Goal: Task Accomplishment & Management: Use online tool/utility

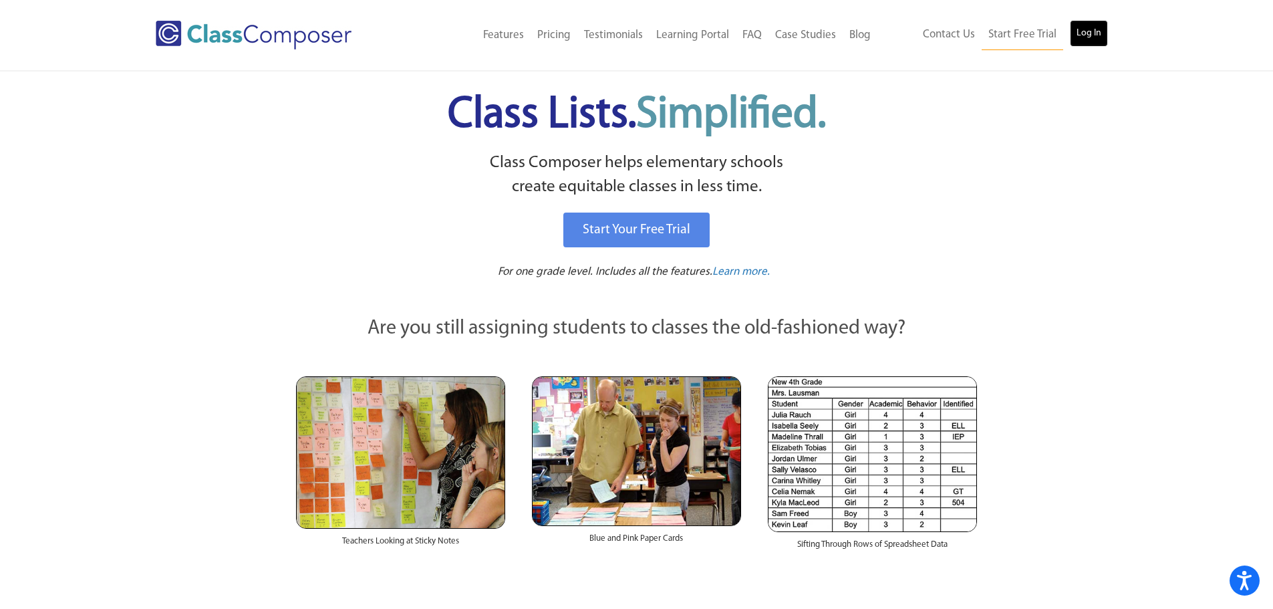
click at [1079, 40] on link "Log In" at bounding box center [1089, 33] width 38 height 27
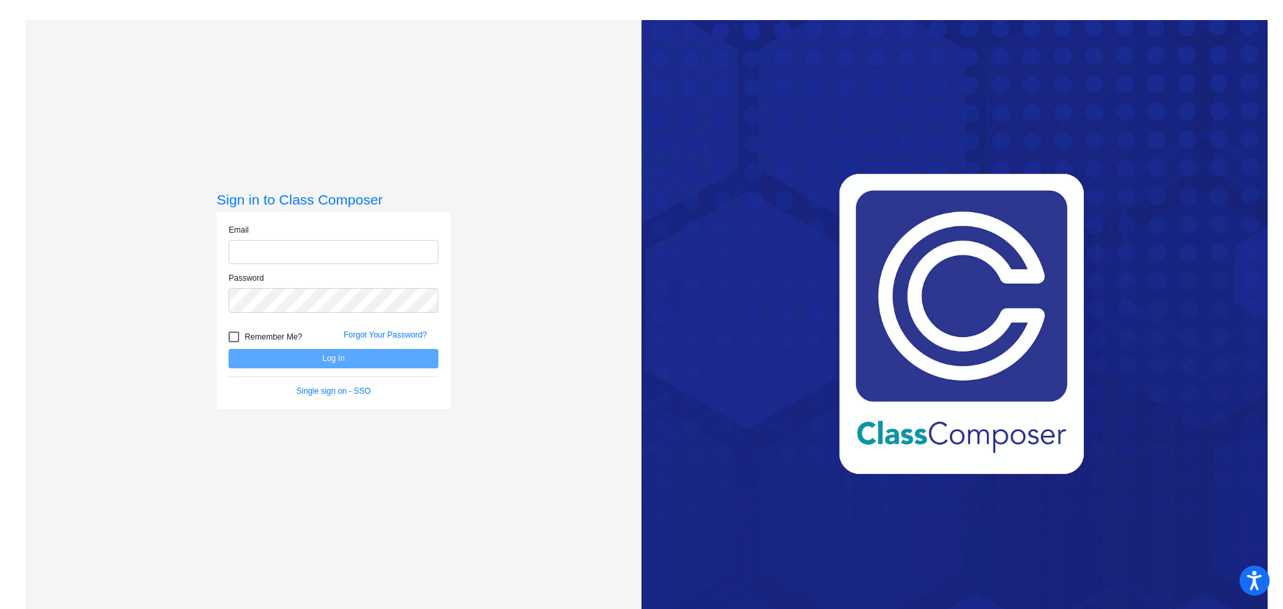
type input "[PERSON_NAME][EMAIL_ADDRESS][PERSON_NAME][DOMAIN_NAME]"
click at [233, 343] on label "Remember Me?" at bounding box center [266, 337] width 74 height 16
click at [233, 343] on input "Remember Me?" at bounding box center [233, 342] width 1 height 1
checkbox input "true"
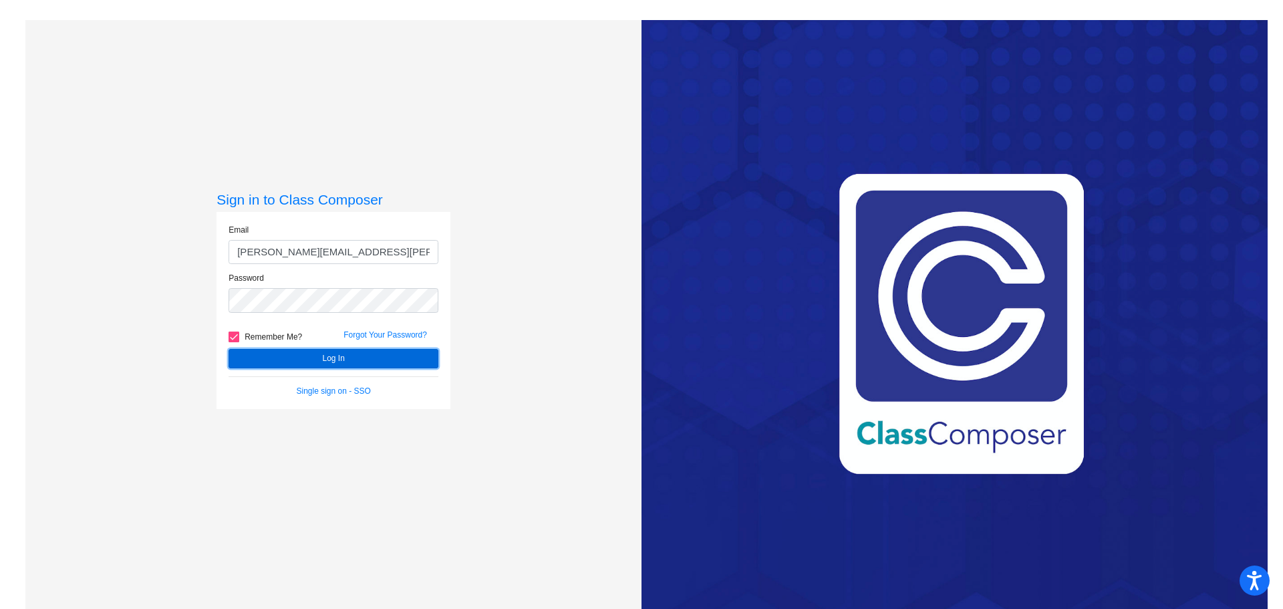
click at [327, 357] on button "Log In" at bounding box center [334, 358] width 210 height 19
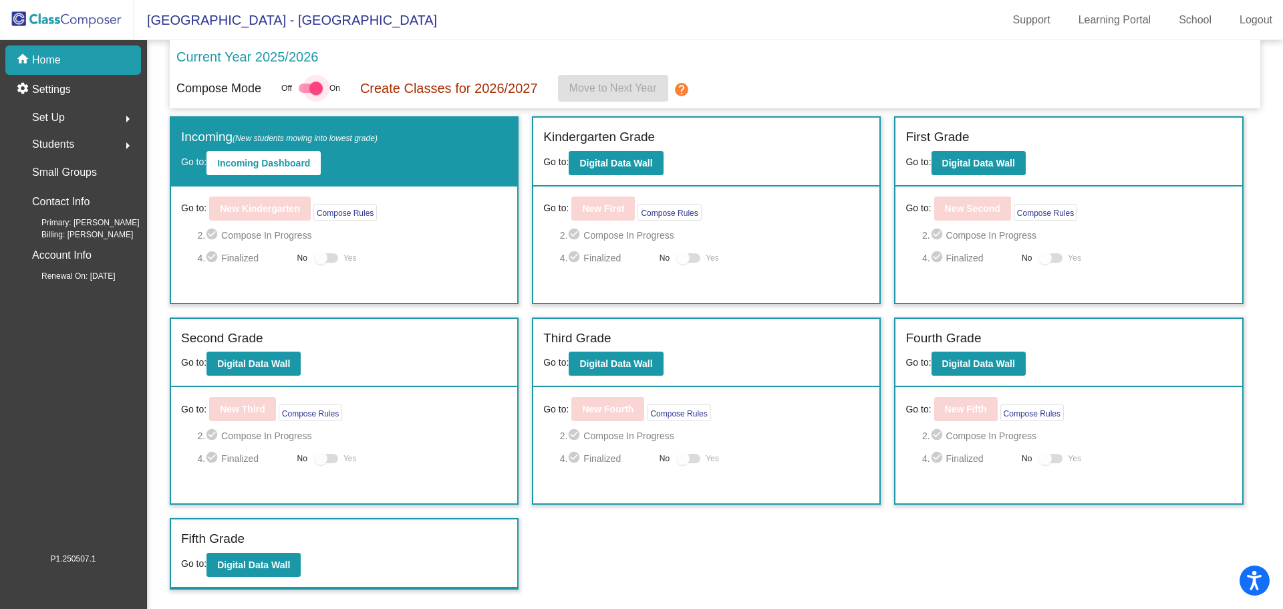
click at [303, 85] on div at bounding box center [311, 88] width 24 height 9
click at [305, 93] on input "checkbox" at bounding box center [305, 93] width 1 height 1
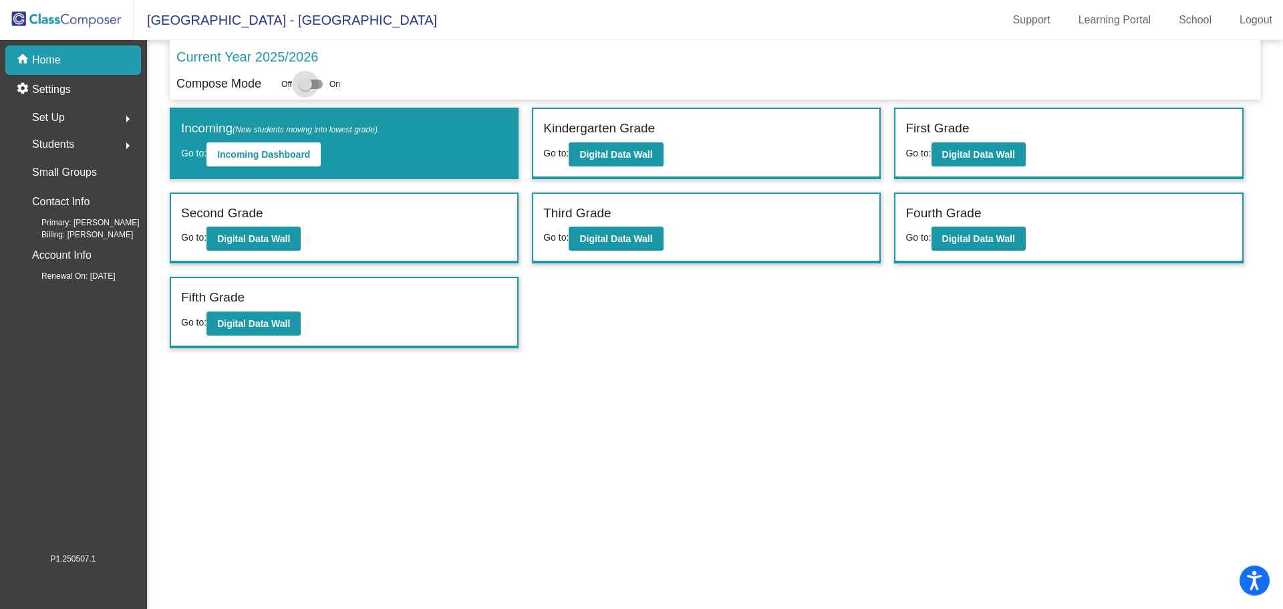
click at [313, 80] on div at bounding box center [311, 84] width 24 height 9
click at [305, 89] on input "checkbox" at bounding box center [305, 89] width 1 height 1
checkbox input "true"
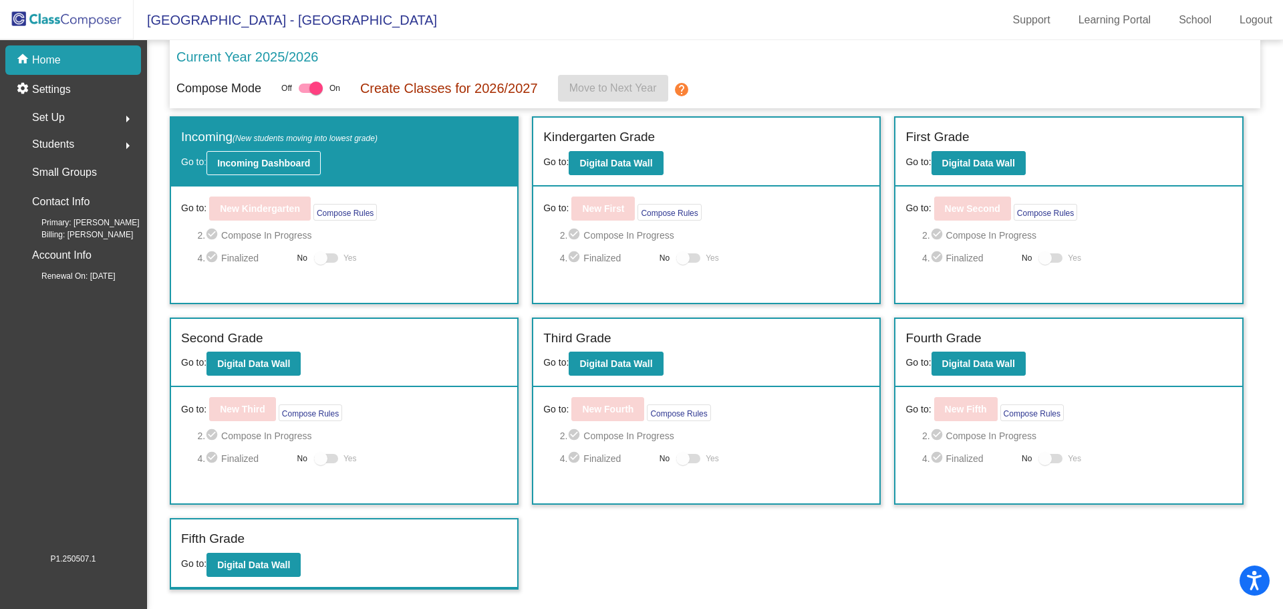
click at [273, 164] on b "Incoming Dashboard" at bounding box center [263, 163] width 93 height 11
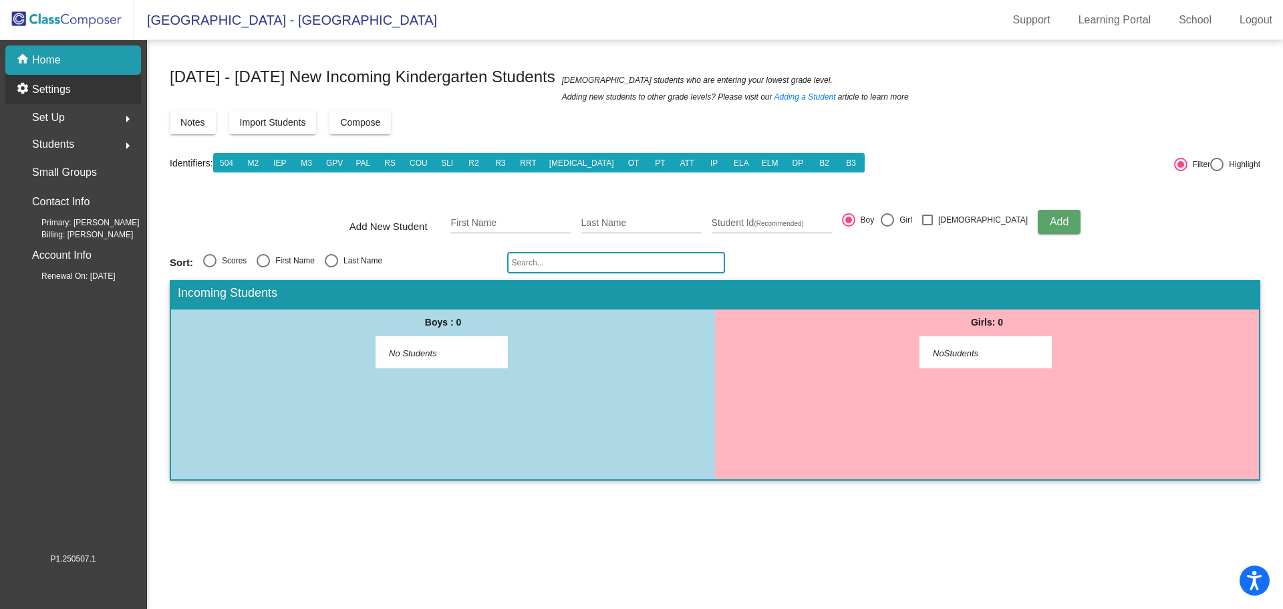
click at [40, 87] on p "Settings" at bounding box center [51, 90] width 39 height 16
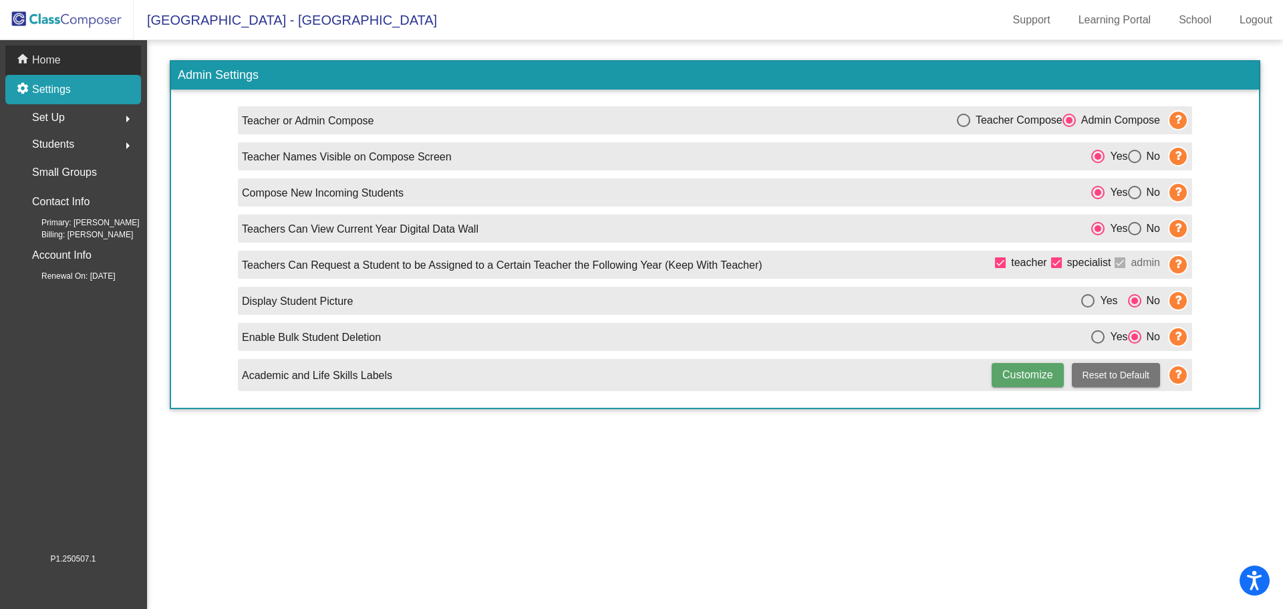
click at [52, 56] on p "Home" at bounding box center [46, 60] width 29 height 16
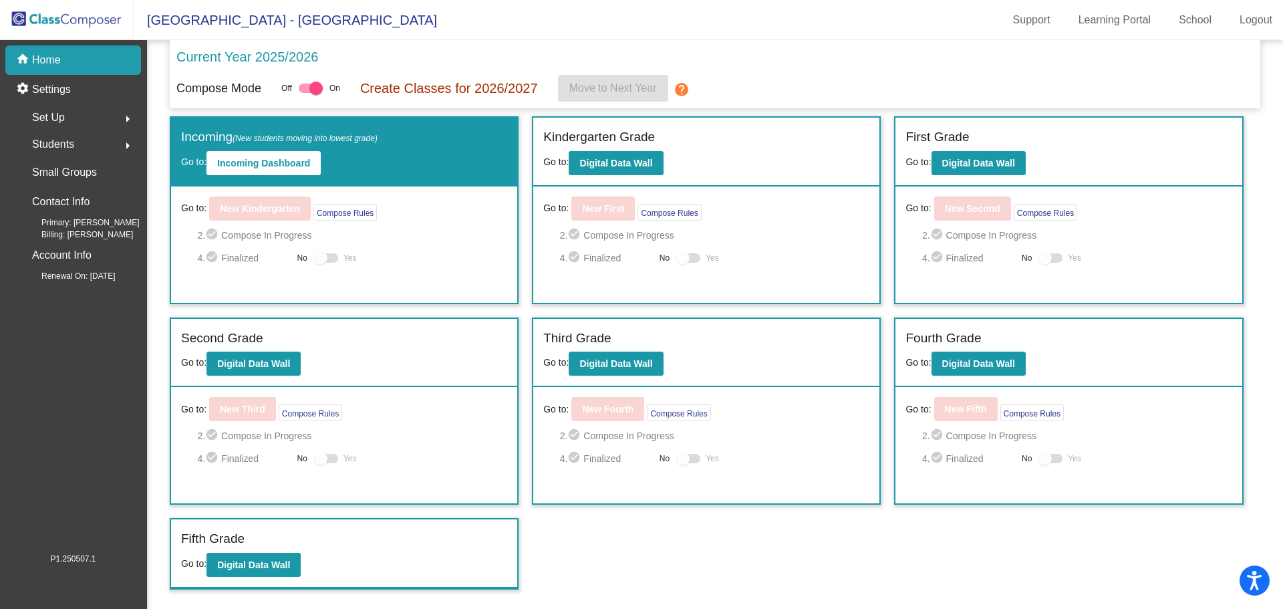
click at [47, 146] on span "Students" at bounding box center [53, 144] width 42 height 19
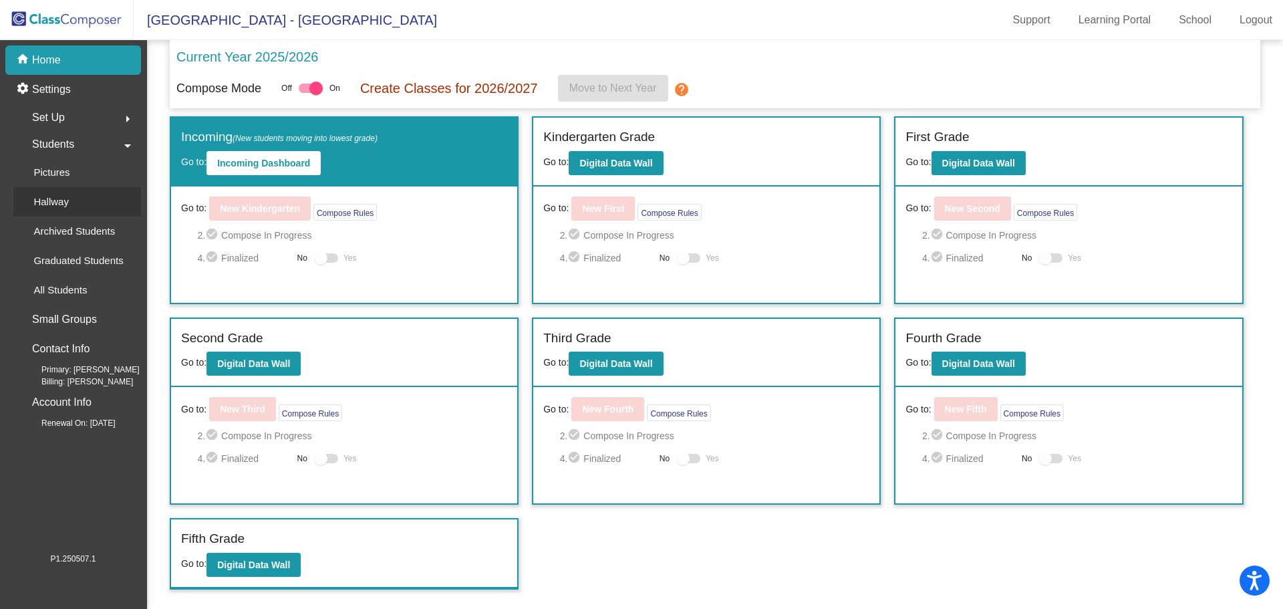
click at [57, 202] on p "Hallway" at bounding box center [50, 202] width 35 height 16
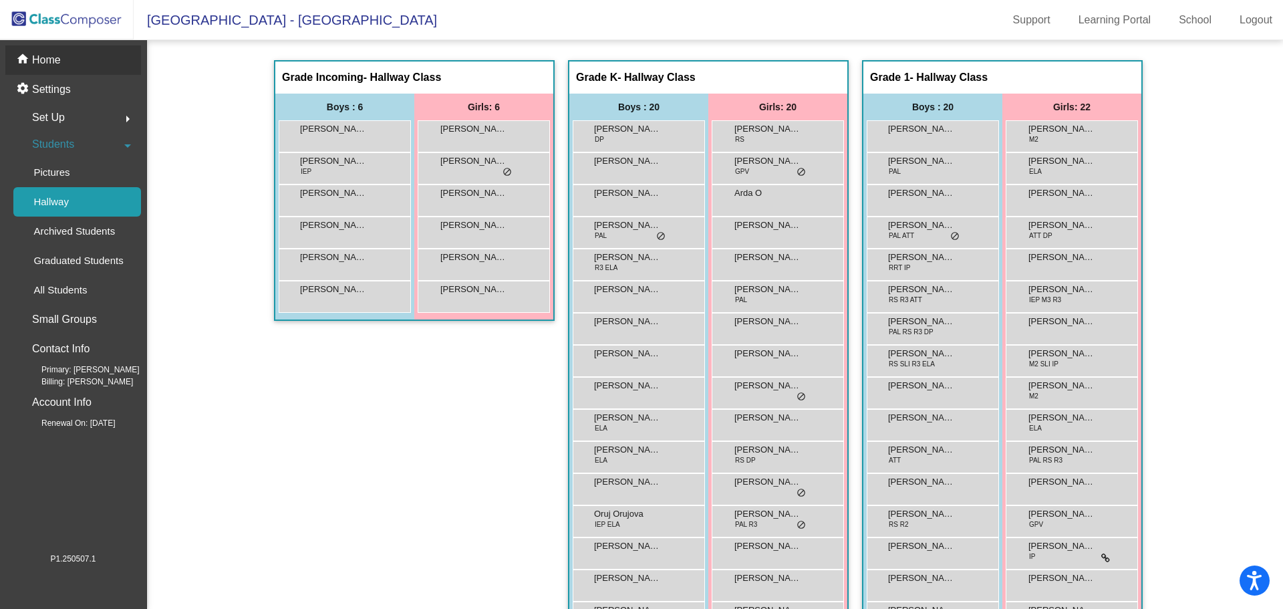
click at [28, 55] on mat-icon "home" at bounding box center [24, 60] width 16 height 16
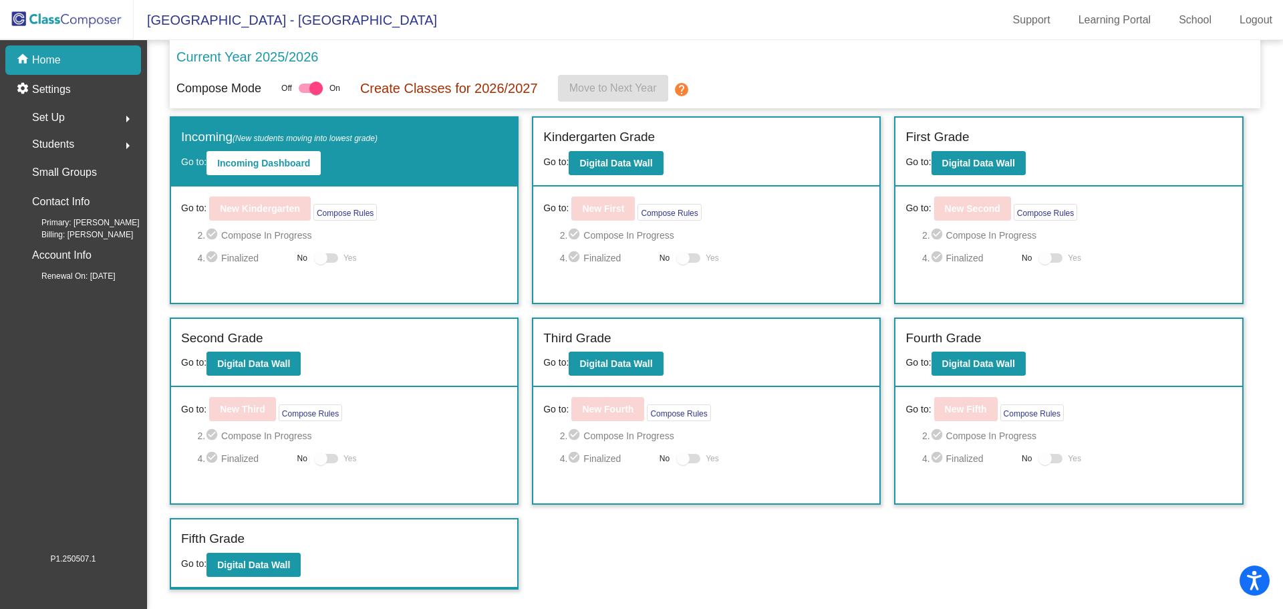
click at [1001, 70] on div "Current Year 2025/2026" at bounding box center [714, 61] width 1077 height 28
click at [678, 408] on button "Compose Rules" at bounding box center [678, 412] width 63 height 17
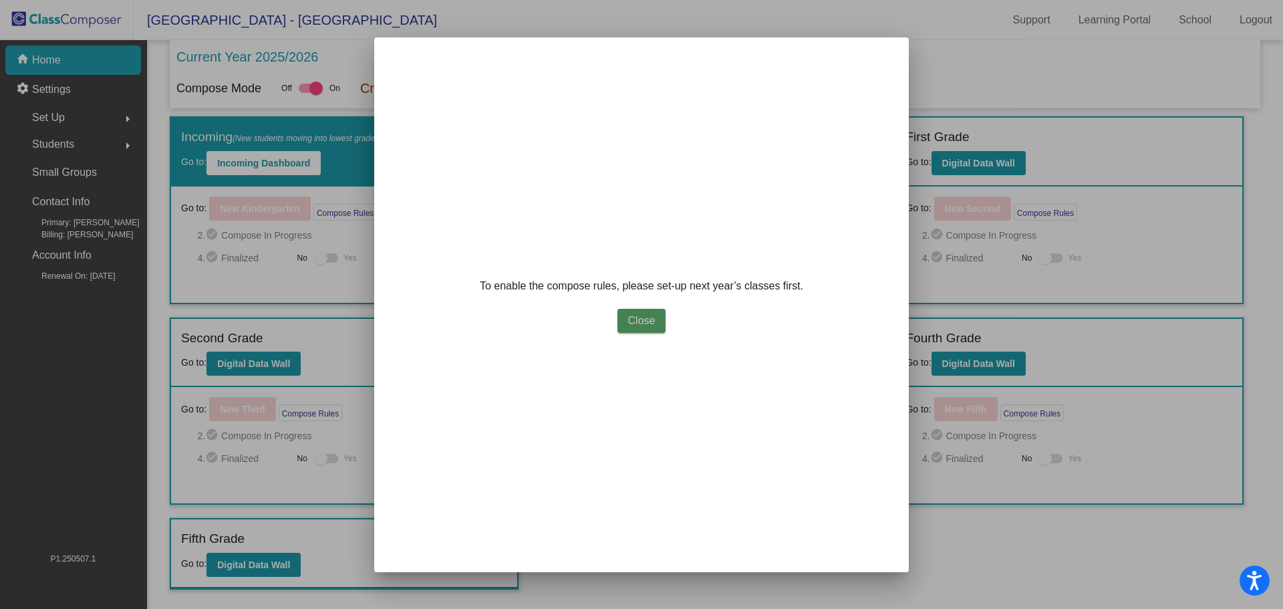
click at [644, 322] on span "Close" at bounding box center [641, 320] width 27 height 11
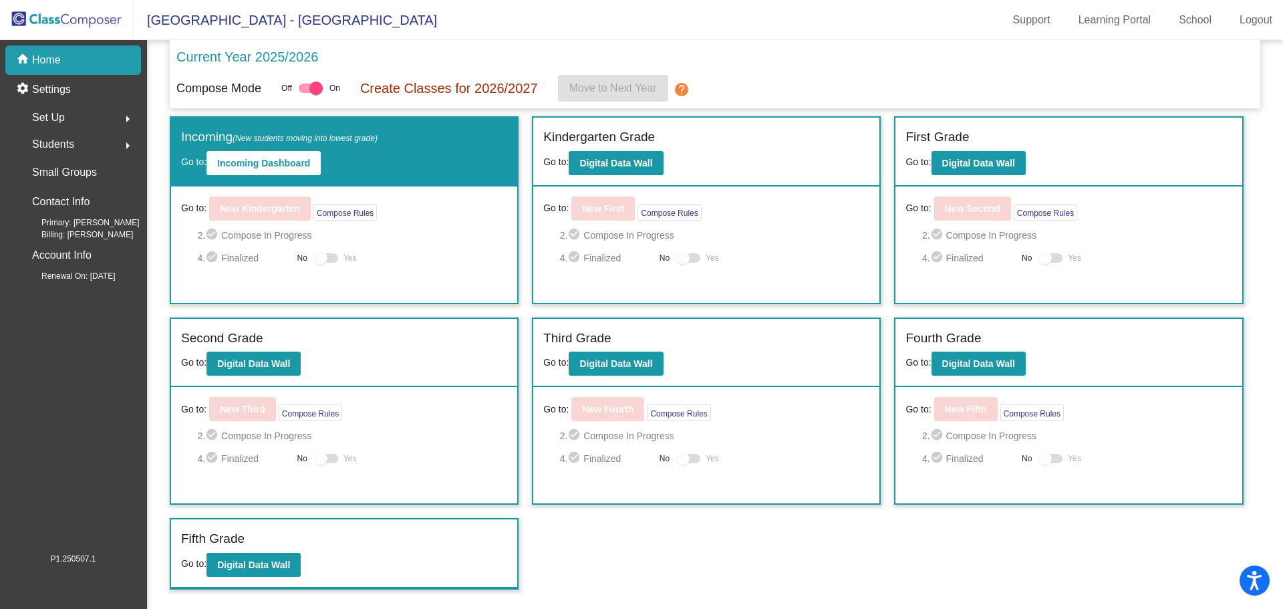
click at [758, 58] on div "Current Year 2025/2026" at bounding box center [714, 61] width 1077 height 28
